Goal: Transaction & Acquisition: Purchase product/service

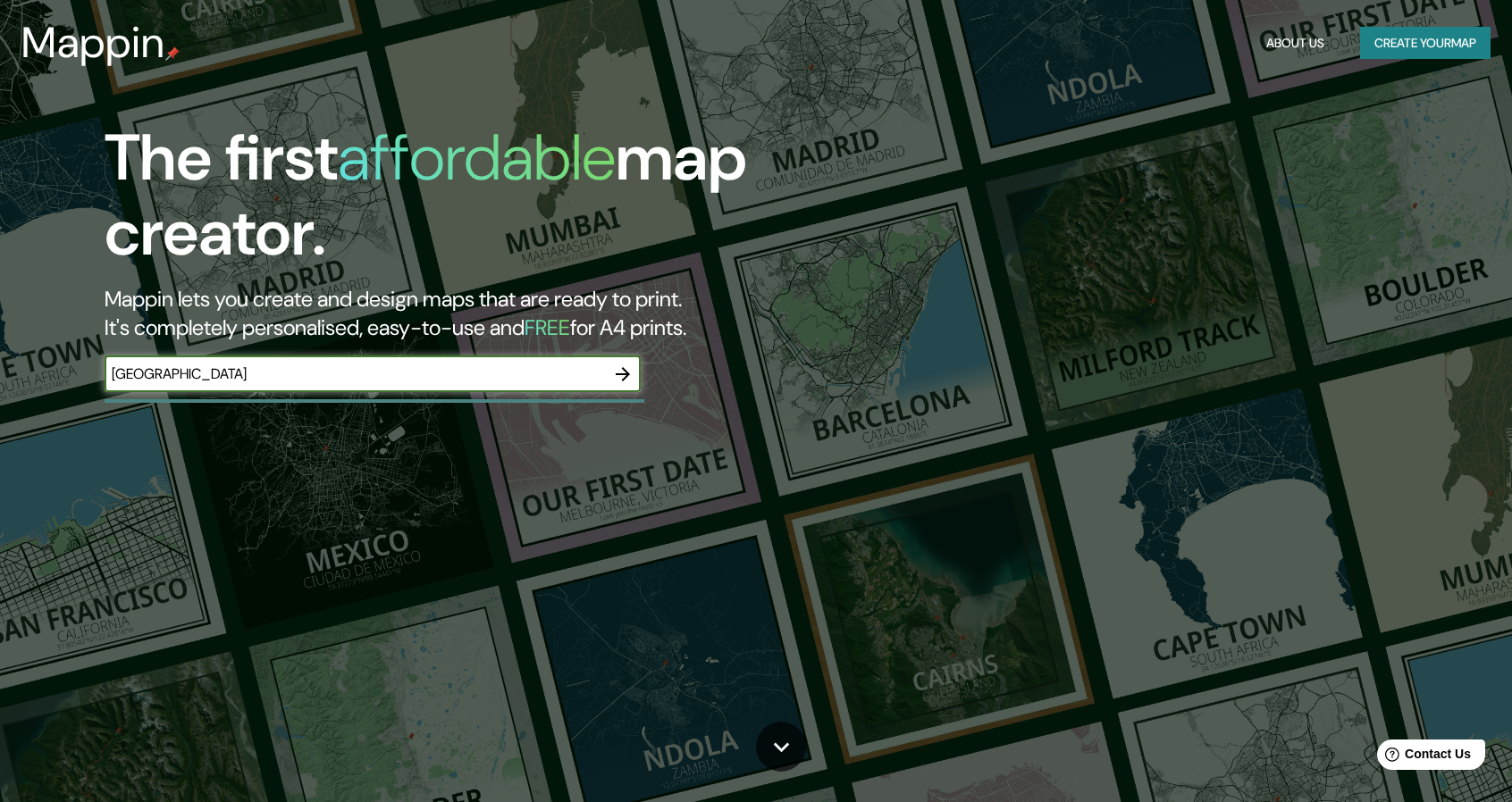
type input "[GEOGRAPHIC_DATA]"
click at [627, 377] on icon "button" at bounding box center [623, 375] width 22 height 22
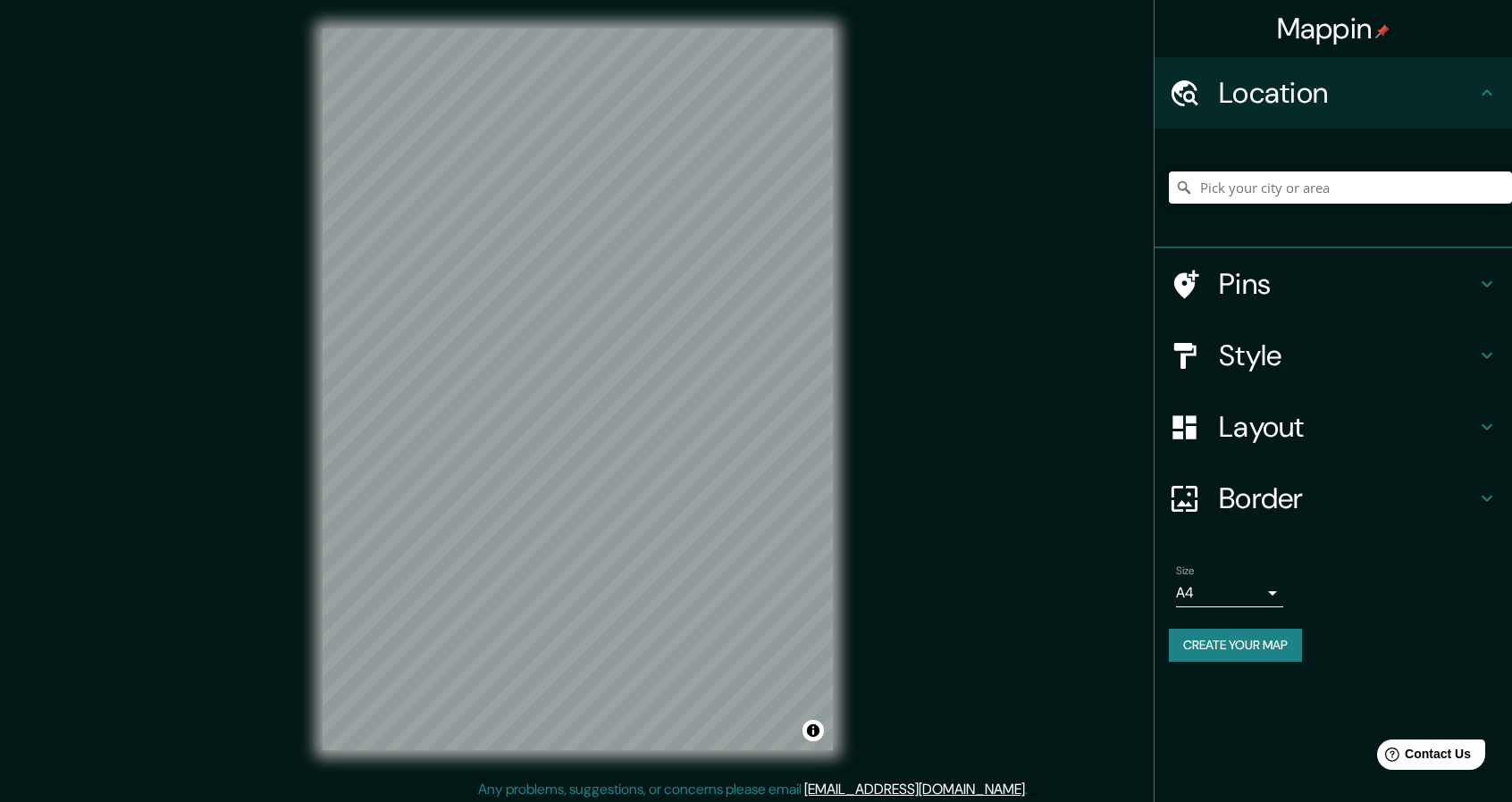
click at [1470, 496] on h4 "Border" at bounding box center [1347, 498] width 257 height 35
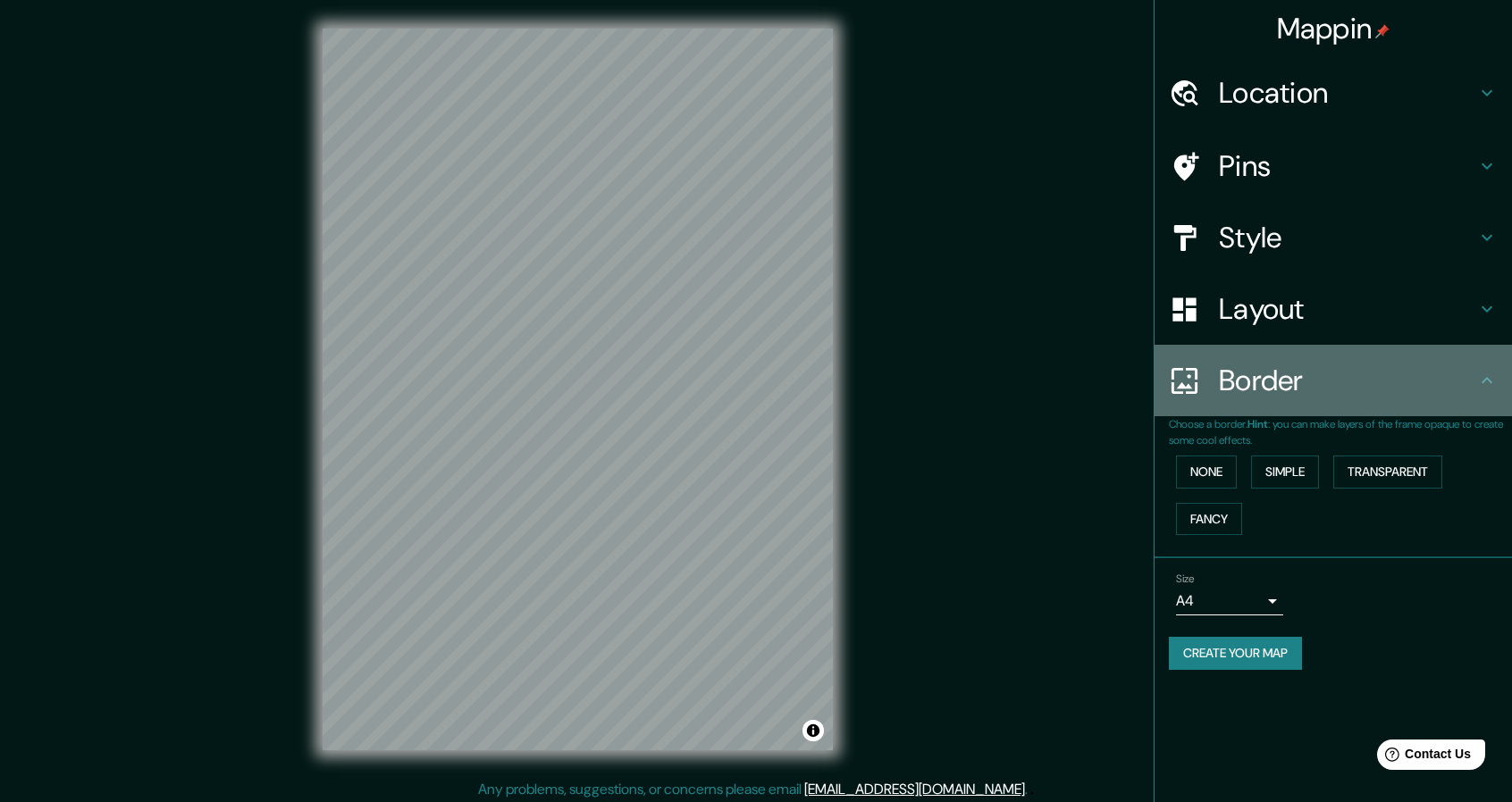
click at [1484, 381] on icon at bounding box center [1487, 380] width 11 height 6
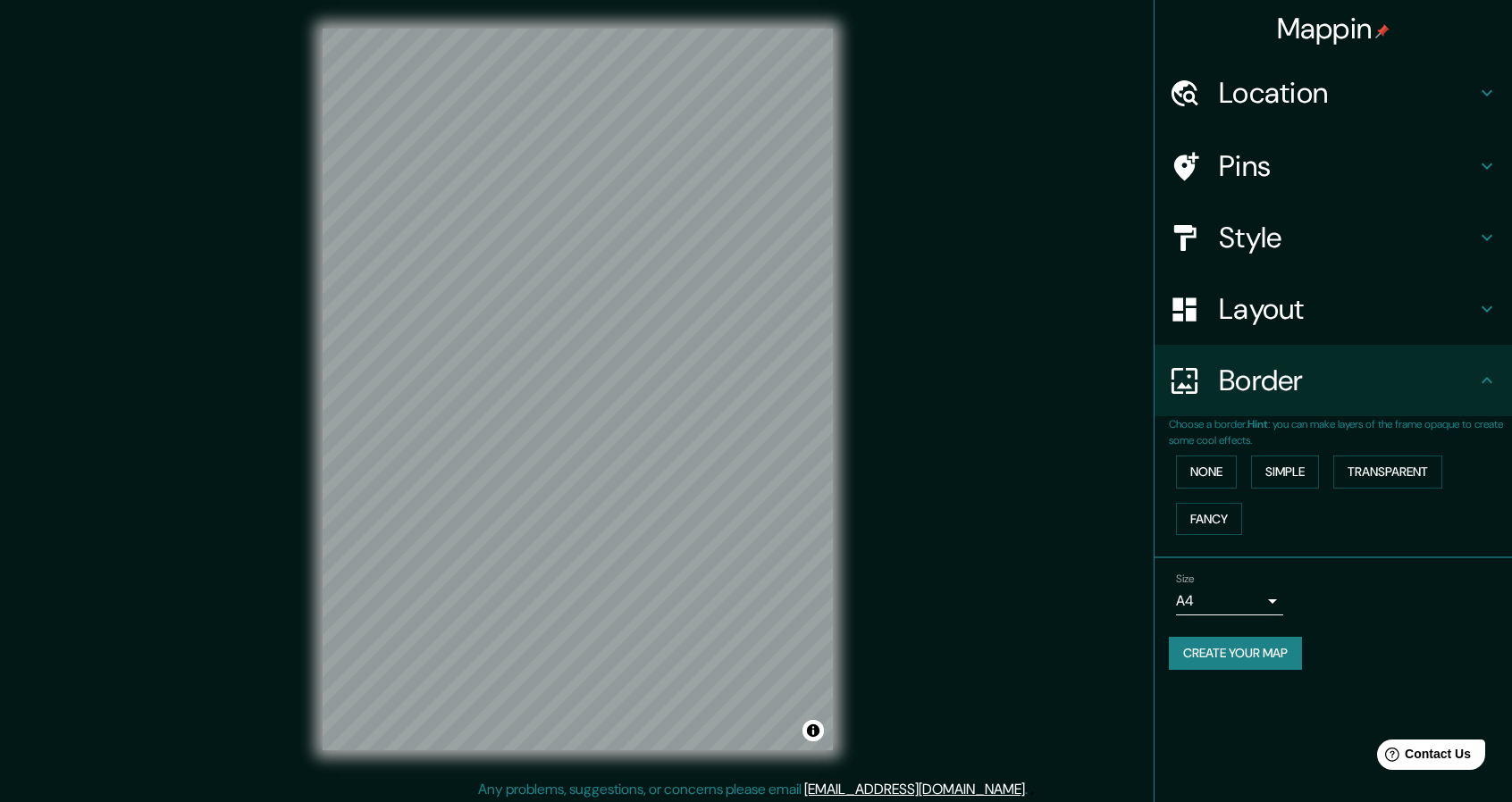
click at [1476, 90] on h4 "Location" at bounding box center [1347, 93] width 257 height 35
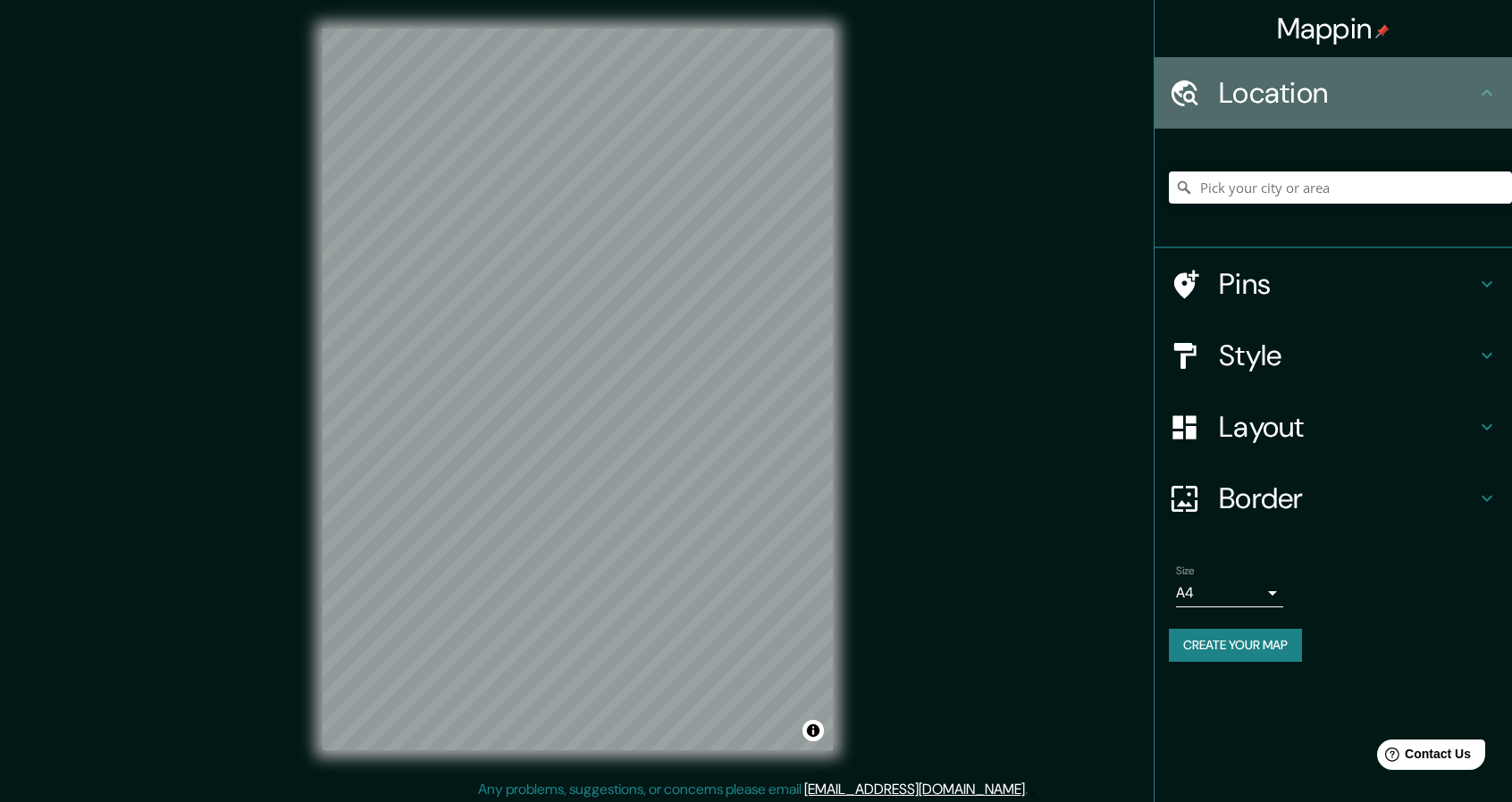
click at [1476, 96] on h4 "Location" at bounding box center [1347, 93] width 257 height 35
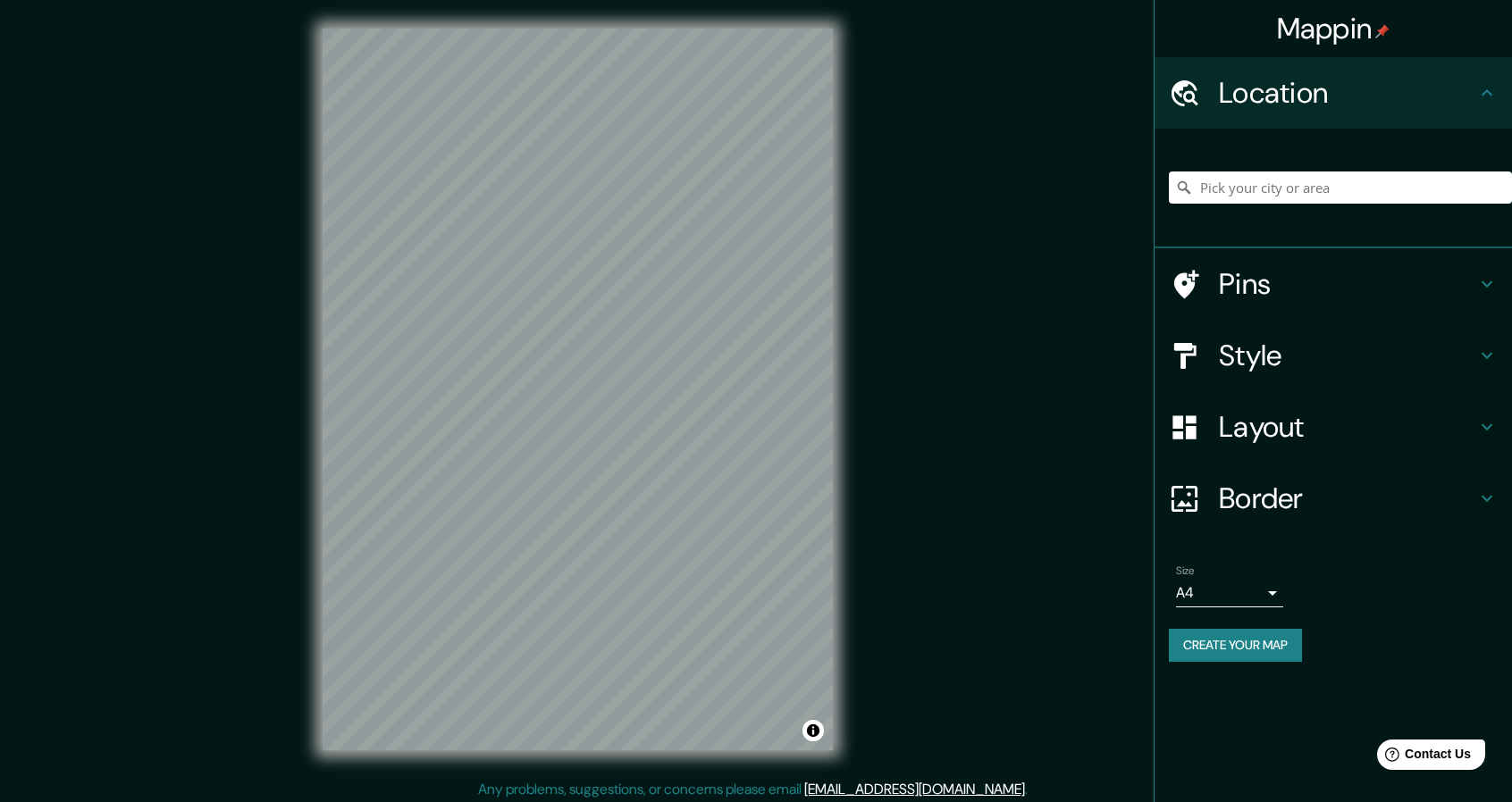
click at [1485, 360] on icon at bounding box center [1487, 356] width 22 height 22
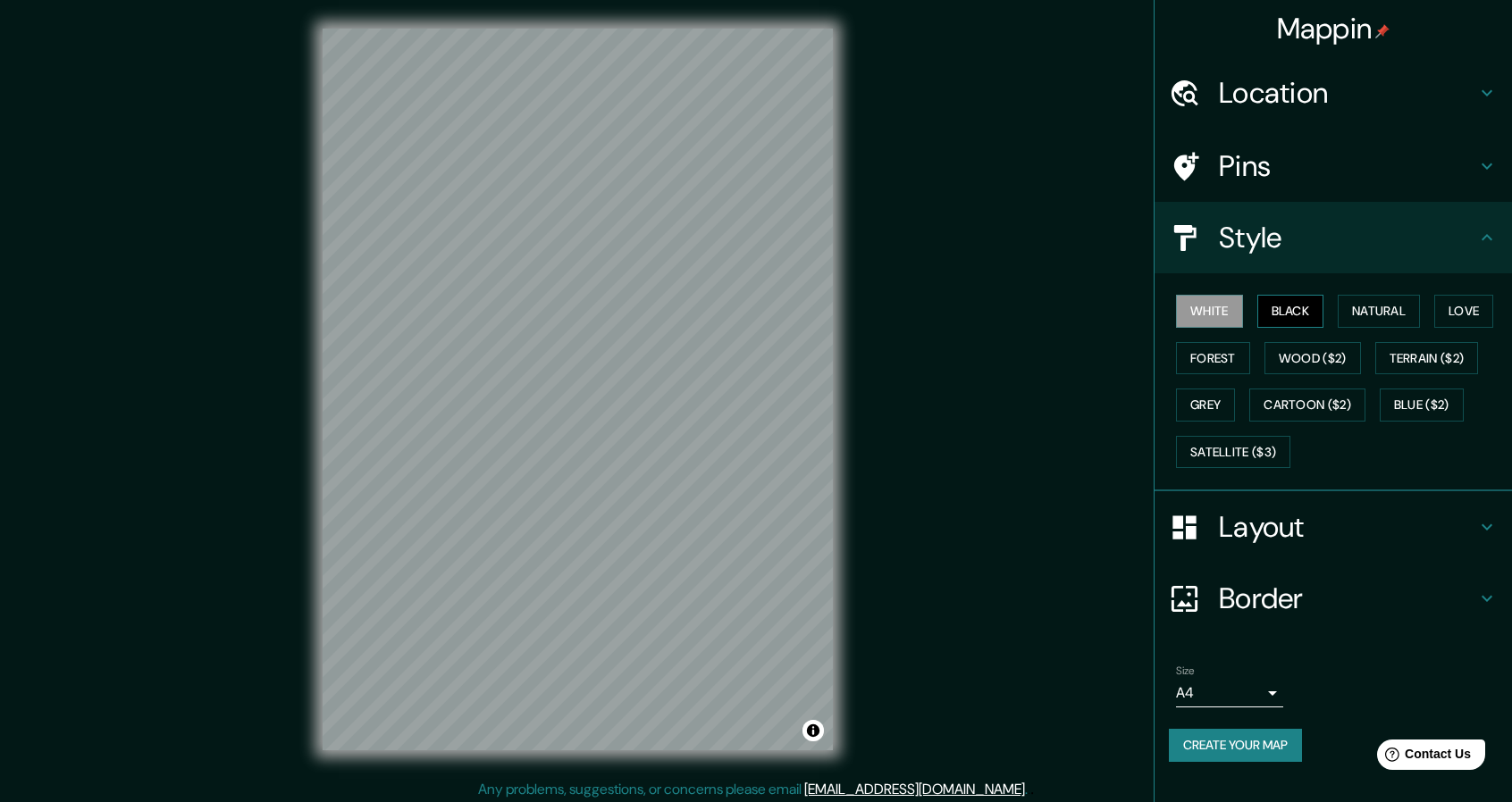
click at [1303, 310] on button "Black" at bounding box center [1290, 312] width 67 height 33
click at [1386, 307] on button "Natural" at bounding box center [1379, 312] width 82 height 33
click at [1458, 307] on button "Love" at bounding box center [1464, 312] width 59 height 33
click at [1200, 372] on button "Forest" at bounding box center [1213, 359] width 75 height 33
click at [1338, 348] on button "Wood ($2)" at bounding box center [1313, 359] width 96 height 33
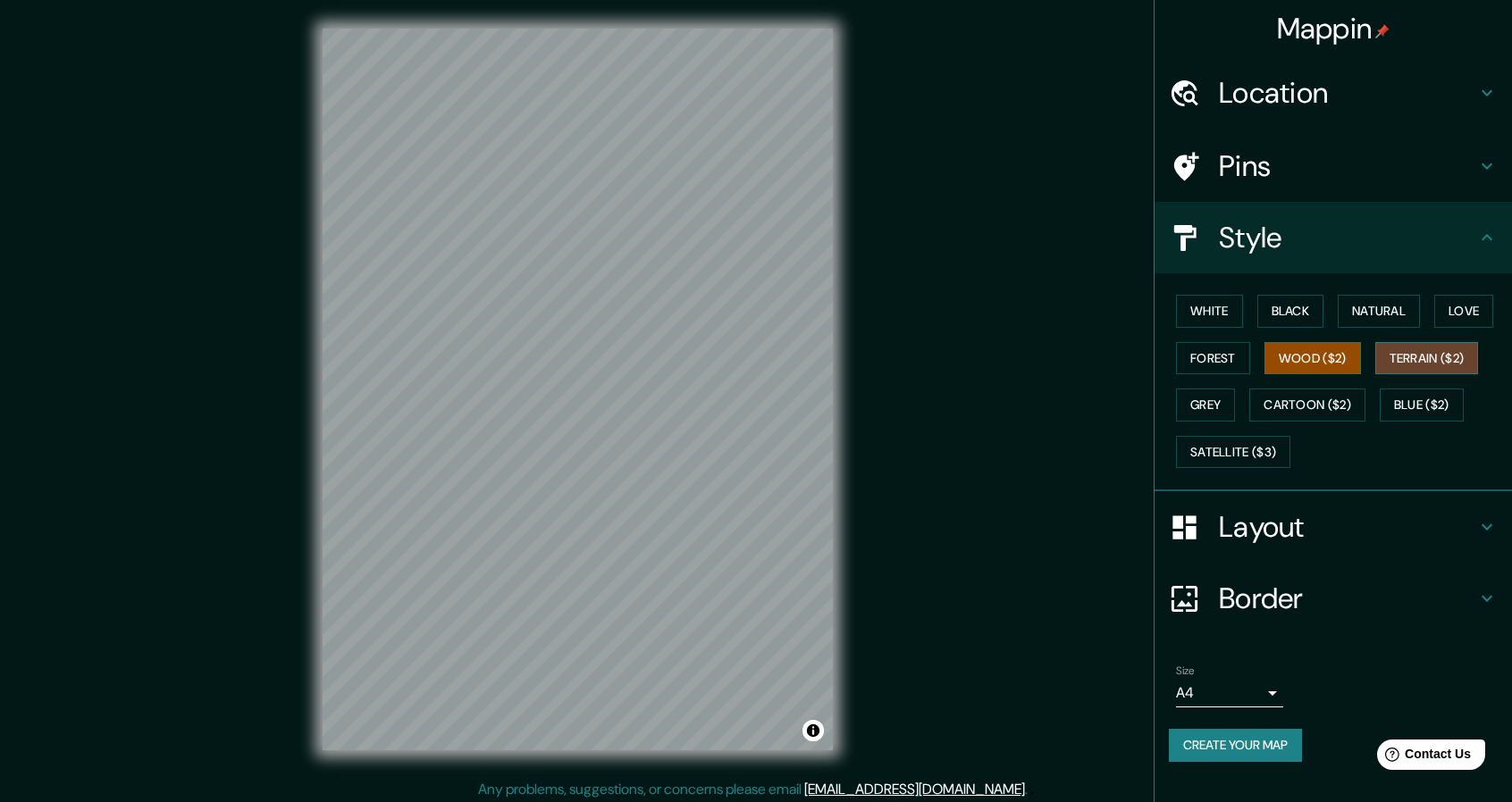
click at [1429, 350] on button "Terrain ($2)" at bounding box center [1428, 359] width 104 height 33
click at [1200, 408] on button "Grey" at bounding box center [1205, 405] width 59 height 33
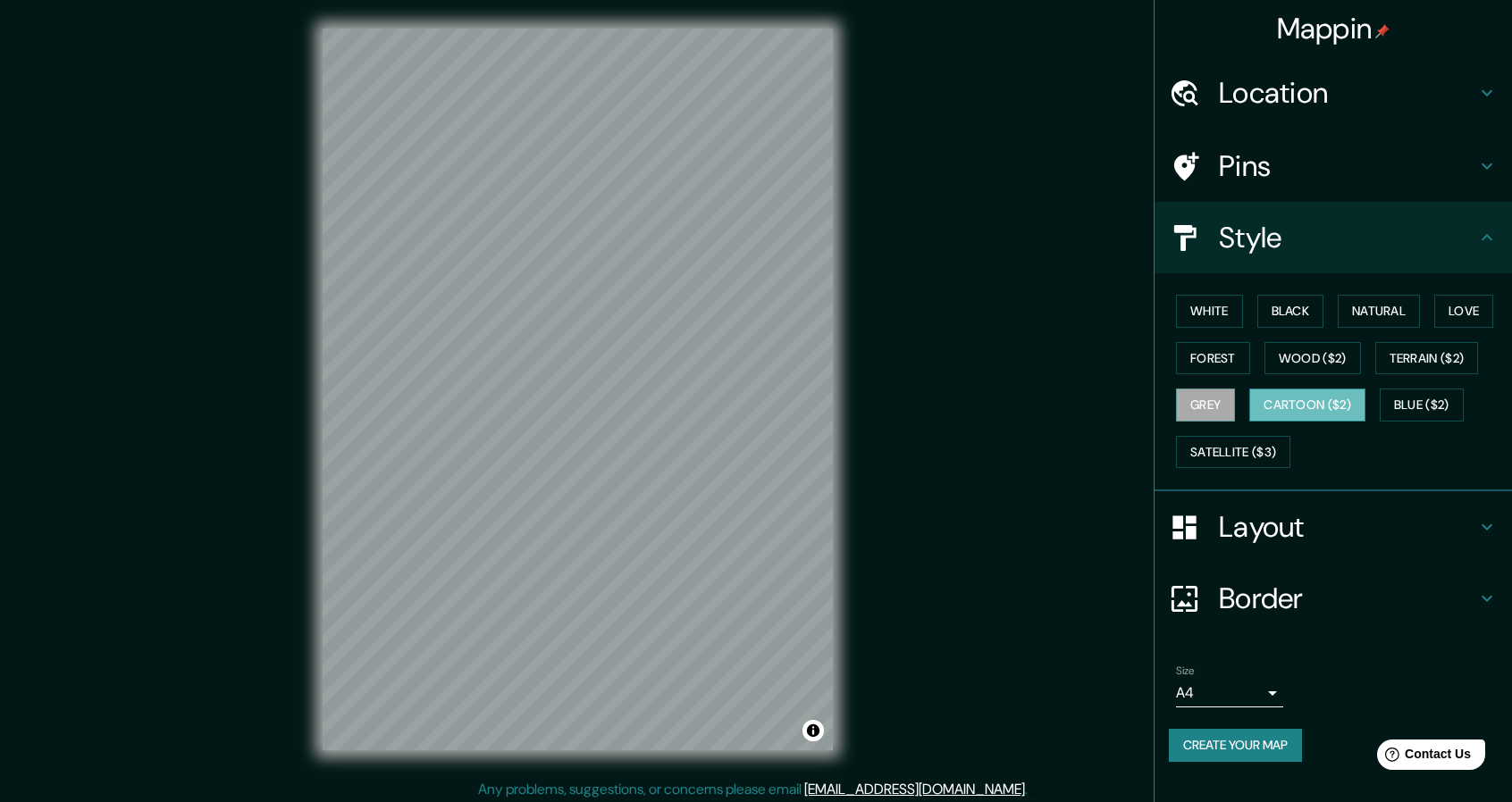
click at [1321, 403] on button "Cartoon ($2)" at bounding box center [1307, 405] width 116 height 33
click at [1444, 398] on button "Blue ($2)" at bounding box center [1422, 405] width 84 height 33
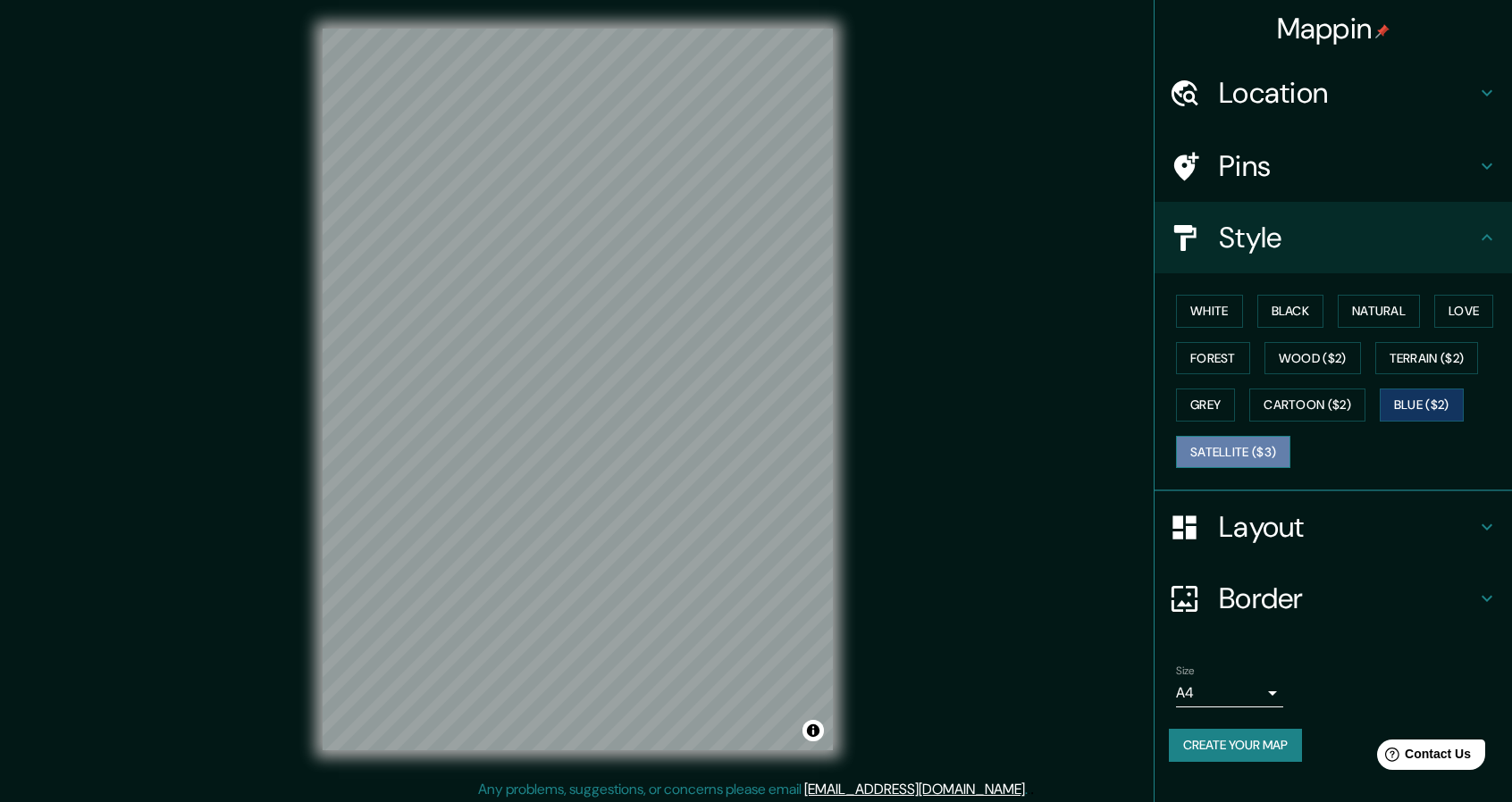
click at [1206, 458] on button "Satellite ($3)" at bounding box center [1233, 453] width 115 height 33
click at [1205, 304] on button "White" at bounding box center [1209, 312] width 67 height 33
click at [1226, 306] on button "White" at bounding box center [1209, 312] width 67 height 33
click at [1323, 529] on h4 "Layout" at bounding box center [1347, 526] width 257 height 35
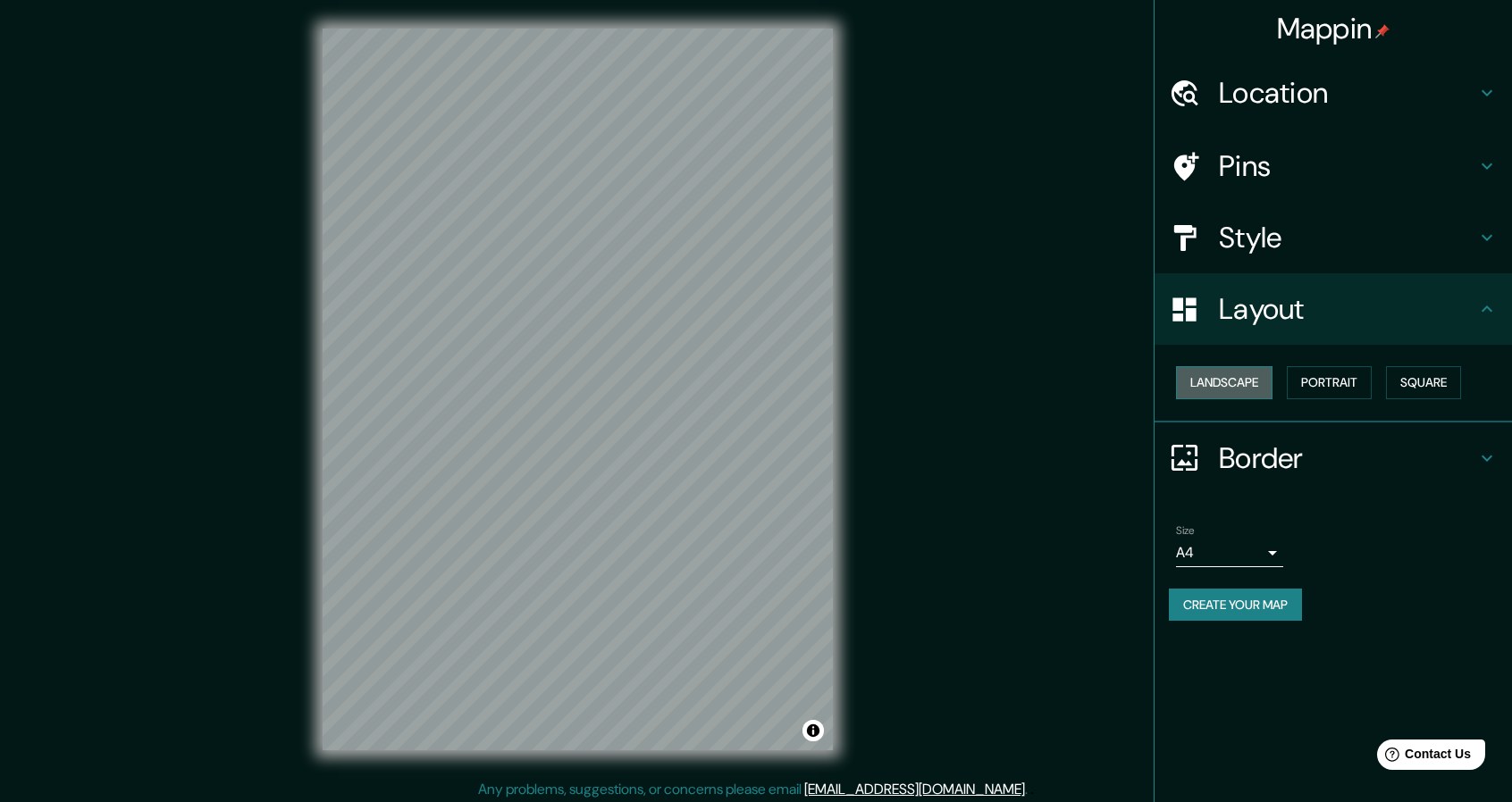
click at [1225, 381] on button "Landscape" at bounding box center [1224, 383] width 96 height 33
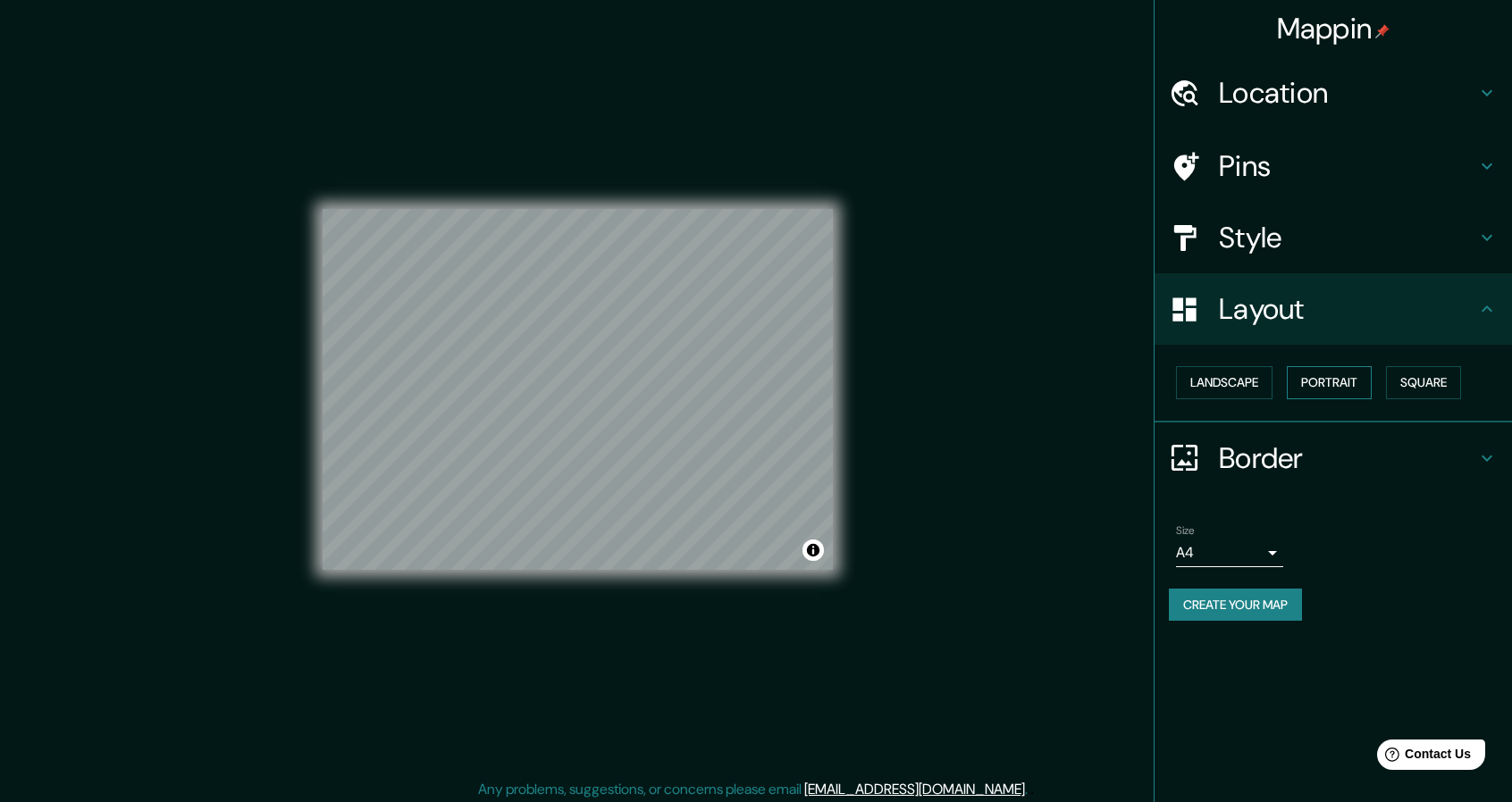
click at [1359, 377] on button "Portrait" at bounding box center [1329, 383] width 85 height 33
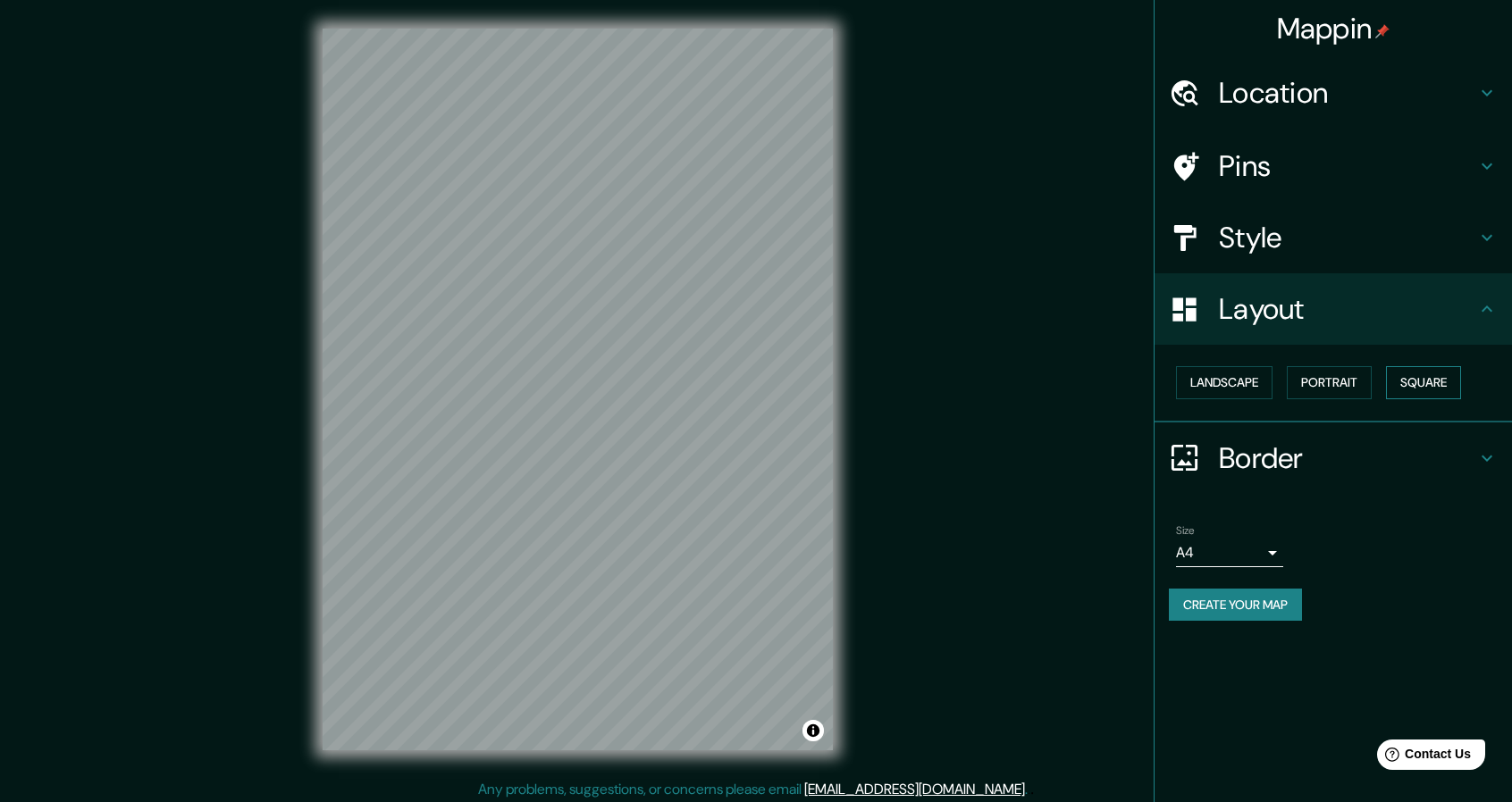
click at [1440, 371] on button "Square" at bounding box center [1423, 383] width 76 height 33
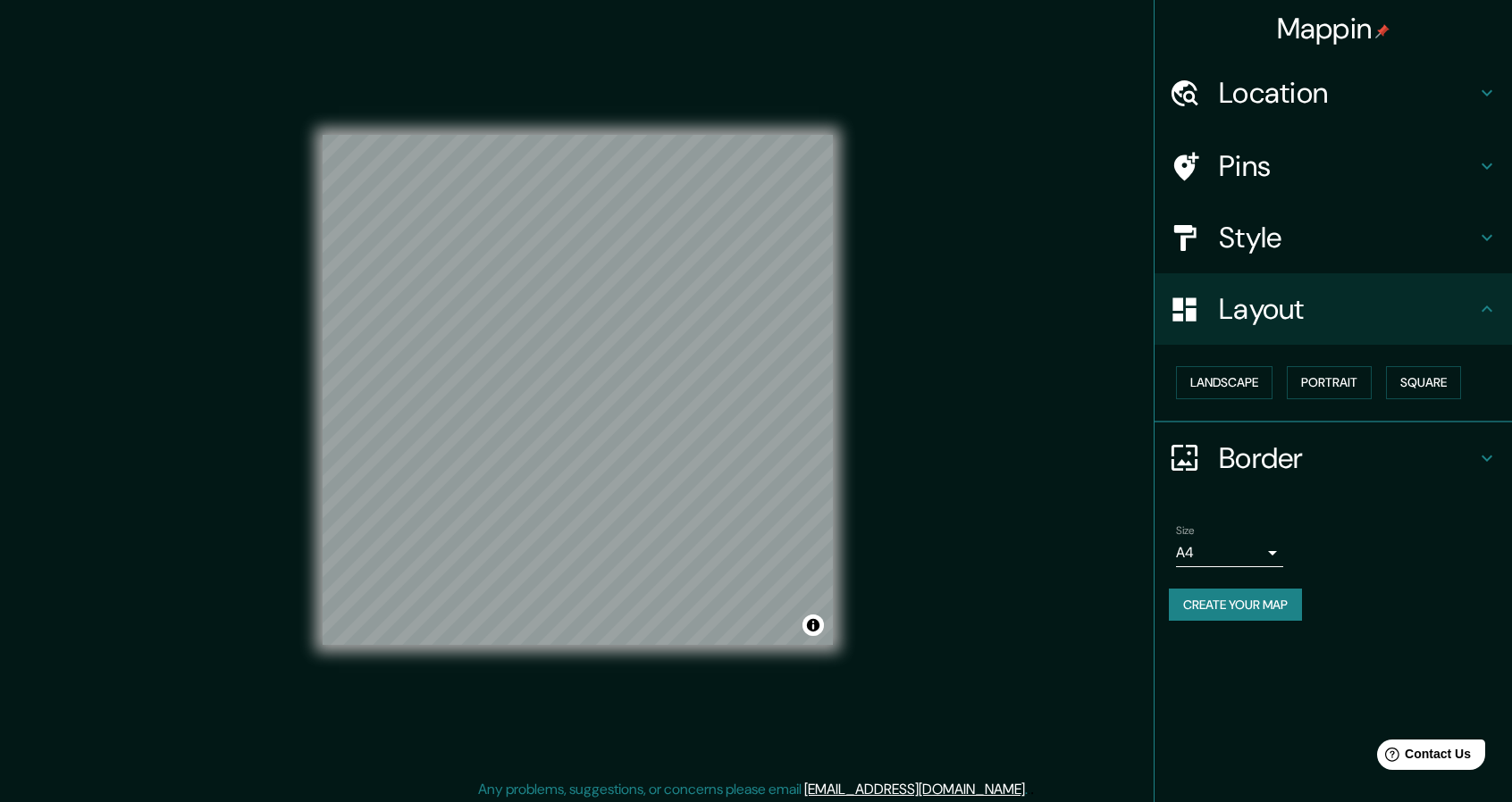
click at [1295, 459] on h4 "Border" at bounding box center [1347, 458] width 257 height 35
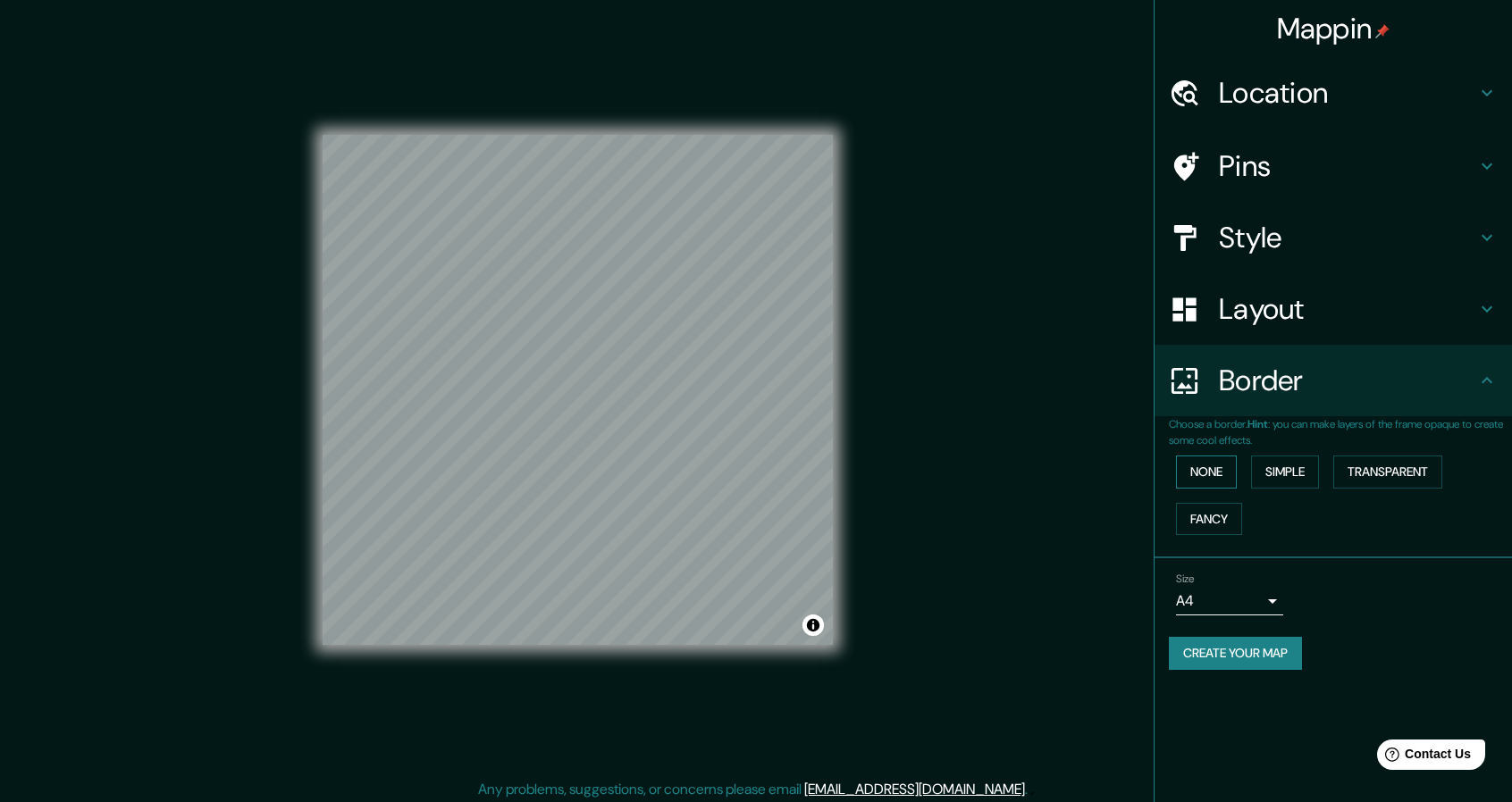
click at [1221, 478] on button "None" at bounding box center [1206, 473] width 61 height 33
click at [1329, 471] on div "None Simple Transparent Fancy" at bounding box center [1340, 495] width 343 height 94
click at [1301, 473] on button "Simple" at bounding box center [1285, 473] width 68 height 33
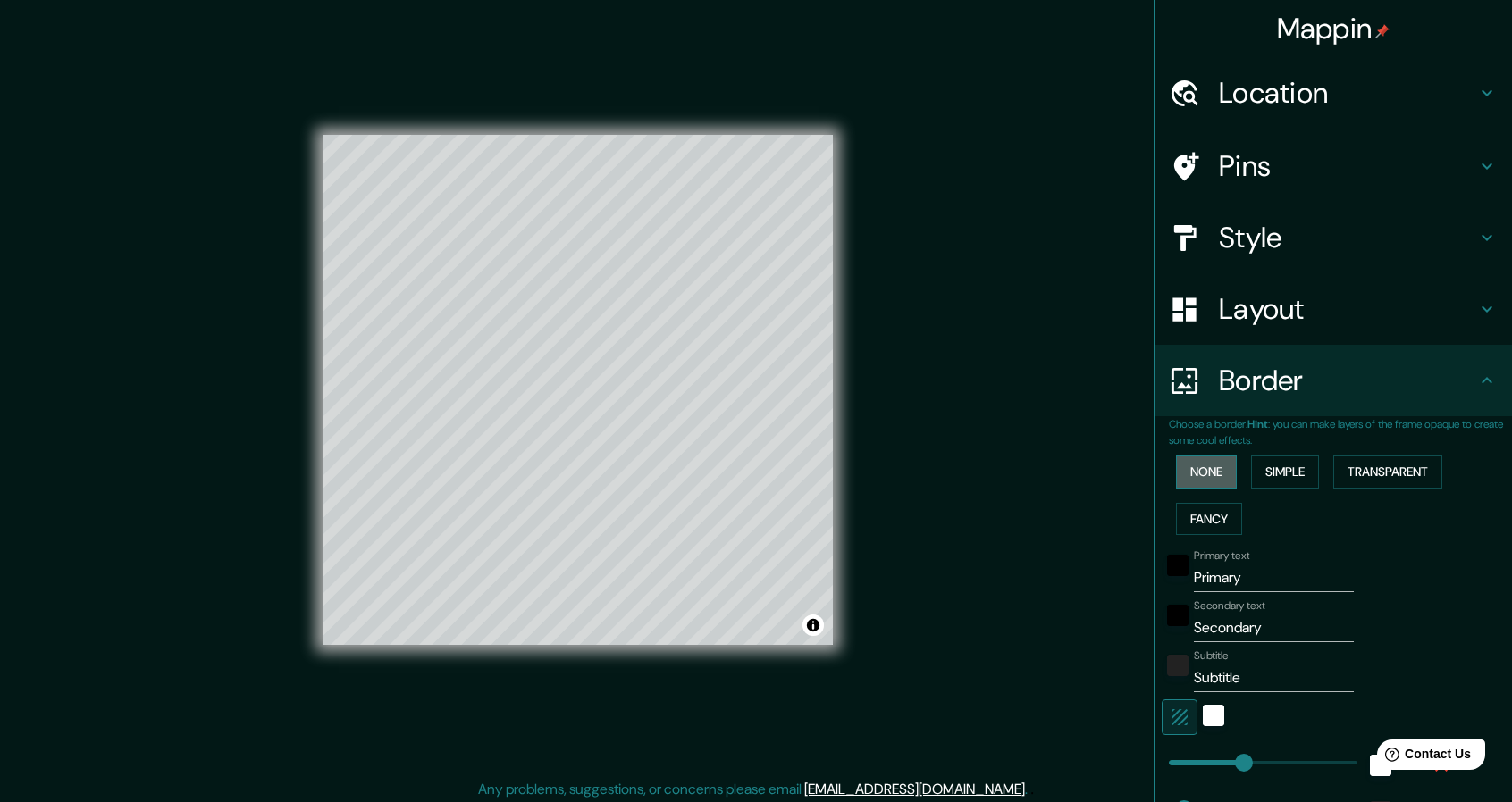
click at [1198, 474] on button "None" at bounding box center [1206, 473] width 61 height 33
